Goal: Participate in discussion: Engage in conversation with other users on a specific topic

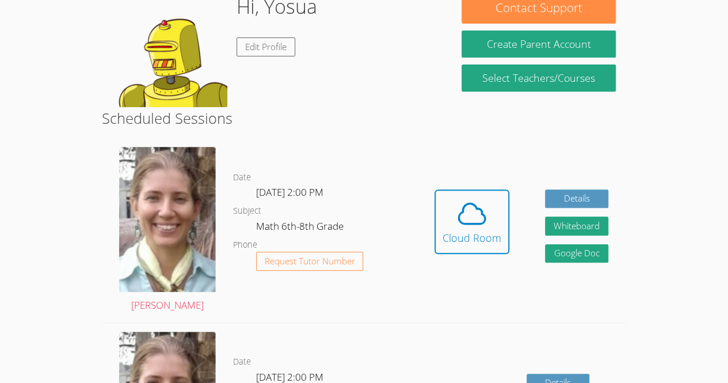
scroll to position [203, 0]
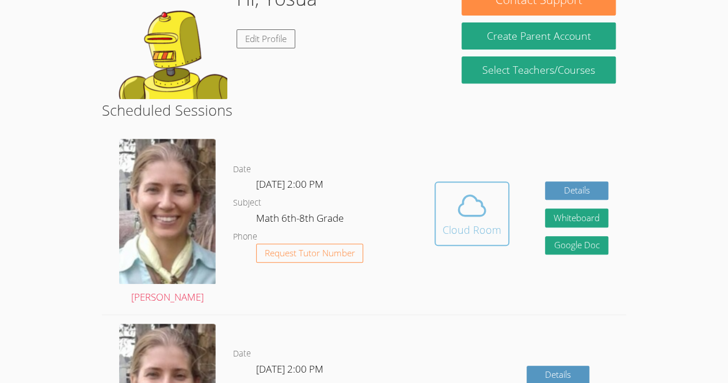
click at [490, 227] on div "Cloud Room" at bounding box center [472, 230] width 59 height 16
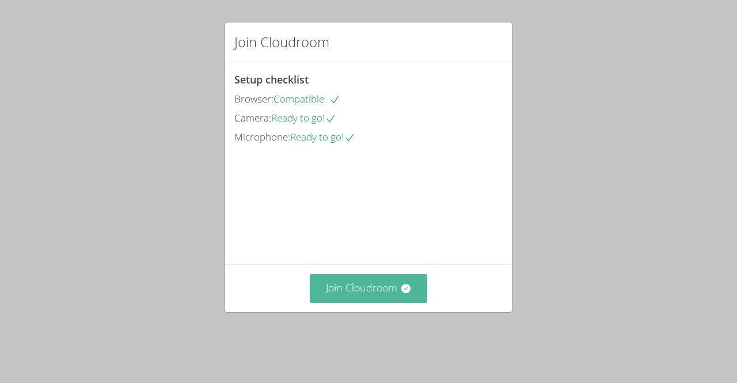
click at [343, 302] on button "Join Cloudroom" at bounding box center [369, 288] width 118 height 28
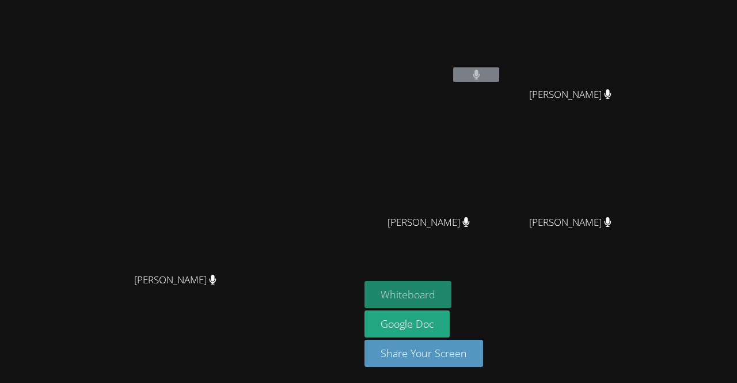
click at [451, 286] on button "Whiteboard" at bounding box center [407, 294] width 87 height 27
click at [364, 281] on button "Whiteboard" at bounding box center [407, 294] width 87 height 27
click at [267, 128] on video at bounding box center [180, 168] width 173 height 197
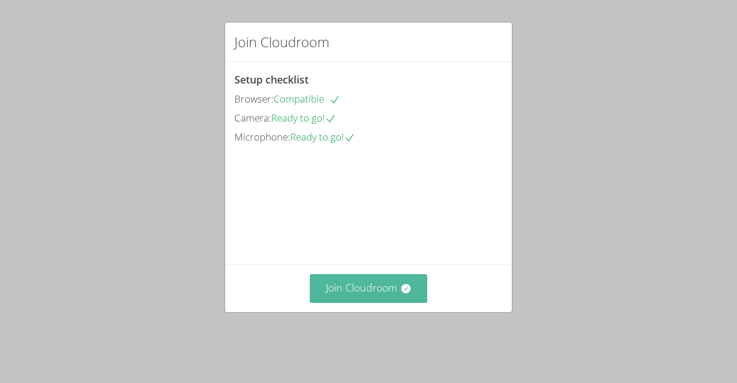
click at [353, 299] on button "Join Cloudroom" at bounding box center [369, 288] width 118 height 28
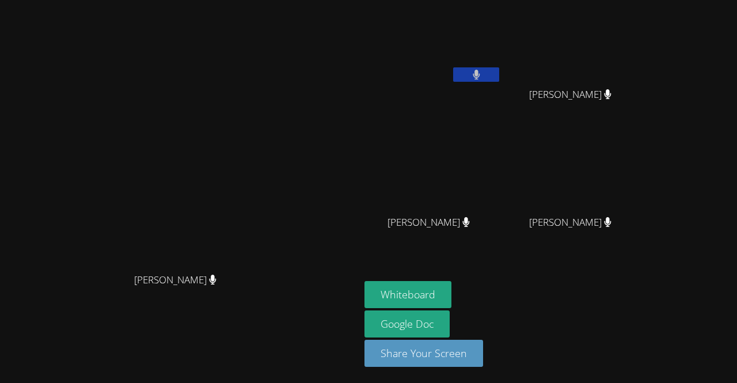
click at [341, 28] on div "Diana Andrade Diana Andrade" at bounding box center [180, 192] width 351 height 374
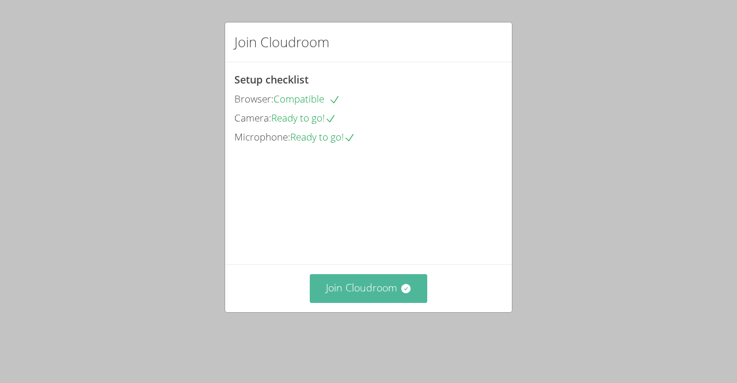
click at [371, 302] on button "Join Cloudroom" at bounding box center [369, 288] width 118 height 28
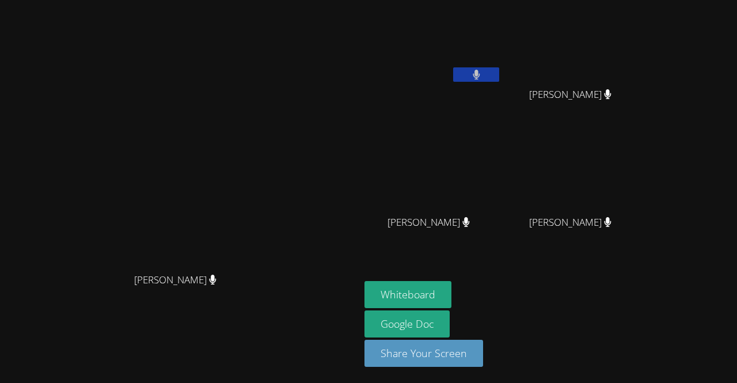
click at [176, 87] on video at bounding box center [180, 168] width 173 height 197
click at [267, 187] on video at bounding box center [180, 168] width 173 height 197
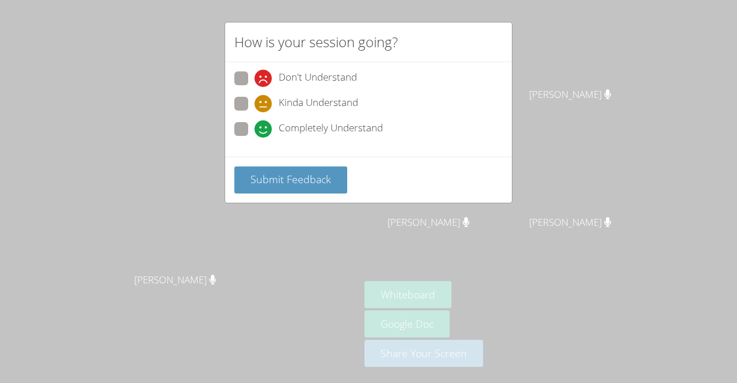
click at [233, 129] on div "Don't Understand Kinda Understand Completely Understand" at bounding box center [368, 109] width 287 height 94
click at [254, 87] on span at bounding box center [254, 87] width 0 height 0
click at [254, 78] on input "Don't Understand" at bounding box center [259, 76] width 10 height 10
radio input "true"
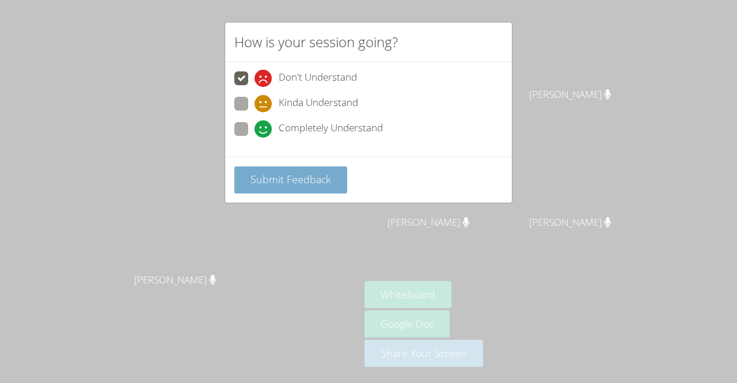
click at [298, 166] on button "Submit Feedback" at bounding box center [290, 179] width 113 height 27
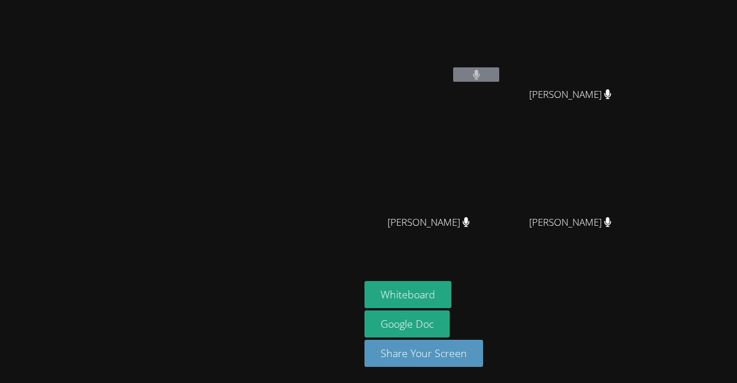
click at [643, 242] on div "[PERSON_NAME]" at bounding box center [574, 233] width 137 height 46
click at [501, 211] on div "[PERSON_NAME]" at bounding box center [432, 233] width 137 height 46
